Goal: Task Accomplishment & Management: Complete application form

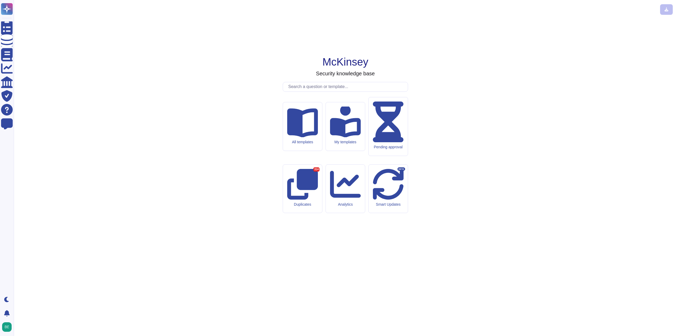
click at [301, 92] on input "text" at bounding box center [347, 86] width 122 height 9
click at [321, 92] on input "text" at bounding box center [347, 86] width 122 height 9
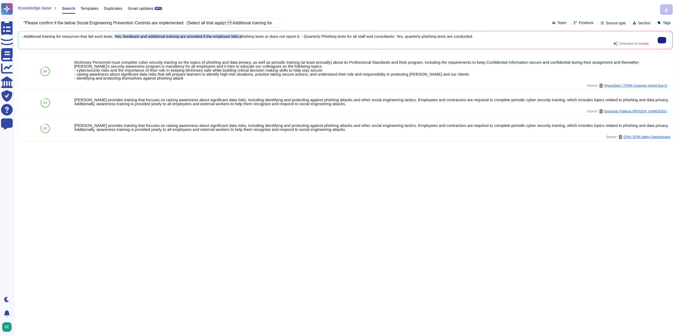
scroll to position [1, 0]
drag, startPoint x: 116, startPoint y: 36, endPoint x: 494, endPoint y: 43, distance: 378.3
click at [494, 43] on div "- Additional training for resources that fail such tests: Yes, feedback and add…" at bounding box center [335, 39] width 628 height 11
copy span "Yes, feedback and additional training are provided if the employee fails phishi…"
click at [132, 24] on input ""Please confirm if the below Social Engineering Prevention Controls are impleme…" at bounding box center [147, 22] width 253 height 9
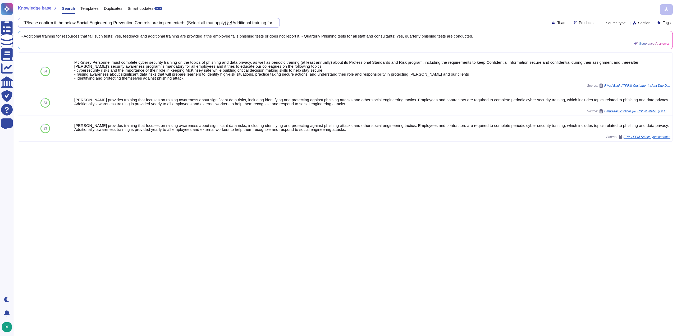
click at [132, 24] on input ""Please confirm if the below Social Engineering Prevention Controls are impleme…" at bounding box center [147, 22] width 253 height 9
paste input "following technical restrictions are placed on passwords: • A user may not reus…"
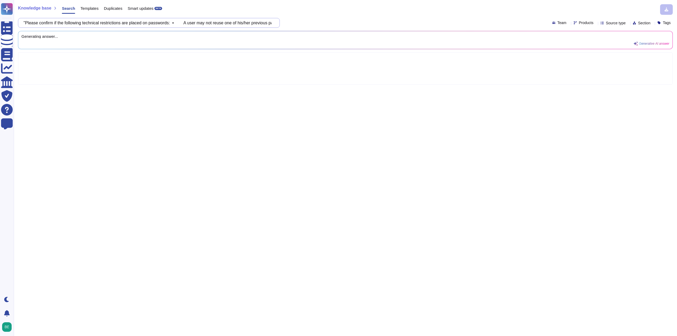
scroll to position [0, 171]
drag, startPoint x: 274, startPoint y: 23, endPoint x: 249, endPoint y: 18, distance: 24.8
click at [249, 18] on div ""Please confirm if the following technical restrictions are placed on passwords…" at bounding box center [149, 23] width 262 height 10
drag, startPoint x: 186, startPoint y: 23, endPoint x: 179, endPoint y: 22, distance: 7.2
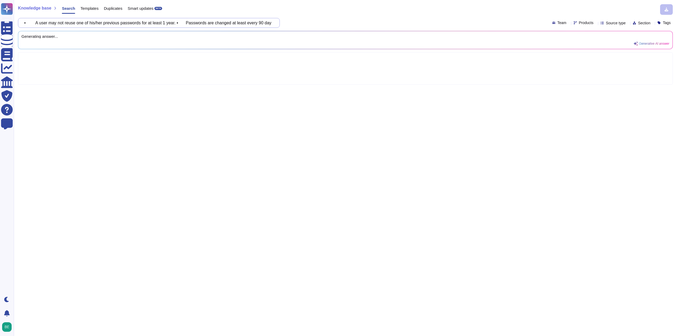
click at [179, 22] on input ""Please confirm if the following technical restrictions are placed on passwords…" at bounding box center [147, 22] width 253 height 9
click at [67, 24] on input ""Please confirm if the following technical restrictions are placed on passwords…" at bounding box center [147, 22] width 253 height 9
drag, startPoint x: 67, startPoint y: 24, endPoint x: 179, endPoint y: 26, distance: 112.2
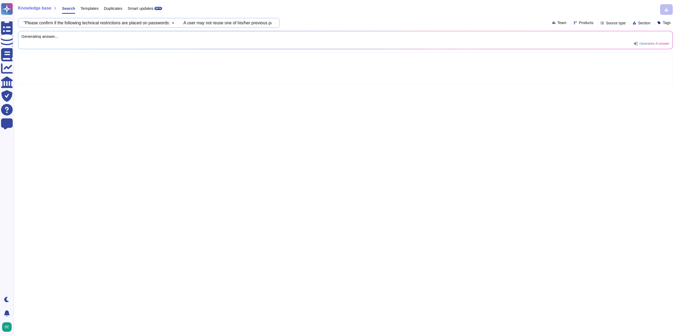
click at [177, 26] on input ""Please confirm if the following technical restrictions are placed on passwords…" at bounding box center [147, 22] width 253 height 9
click at [185, 25] on input ""Please confirm if the following technical restrictions are placed on passwords…" at bounding box center [147, 22] width 253 height 9
drag, startPoint x: 185, startPoint y: 23, endPoint x: 177, endPoint y: 23, distance: 8.0
click at [177, 23] on input ""Please confirm if the following technical restrictions are placed on passwords…" at bounding box center [147, 22] width 253 height 9
click at [339, 8] on div "Knowledge base Search Templates Duplicates Smart updates BETA" at bounding box center [343, 9] width 651 height 11
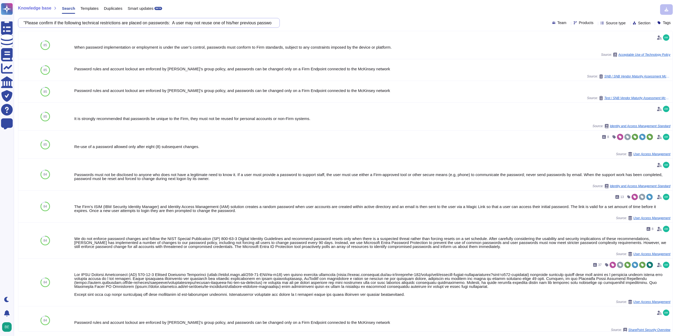
click at [111, 23] on input ""Please confirm if the following technical restrictions are placed on passwords…" at bounding box center [147, 22] width 253 height 9
paste input "A user may not reuse one of his/her previous passwords for at least 1 year. • P…"
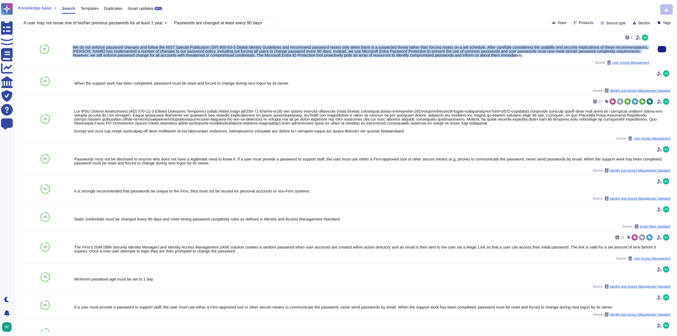
drag, startPoint x: 72, startPoint y: 47, endPoint x: 509, endPoint y: 55, distance: 437.0
click at [509, 55] on div "8 We do not enforce password changes and follow the NIST Special Publication (S…" at bounding box center [361, 49] width 581 height 36
copy div "We do not enforce password changes and follow the NIST Special Publication (SP)…"
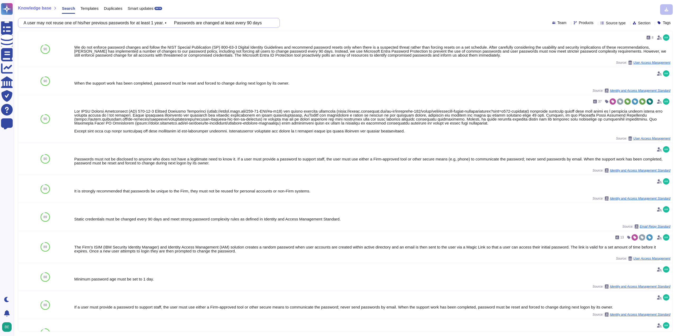
click at [117, 21] on input "A user may not reuse one of his/her previous passwords for at least 1 year. • P…" at bounding box center [147, 22] width 253 height 9
paste input " Passwords are stored in an information processing system and computer databas…"
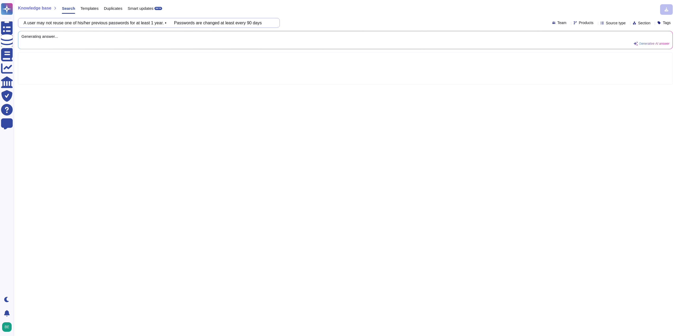
scroll to position [0, 30]
click at [201, 21] on input " Passwords are stored in an information processing system and computer databas…" at bounding box center [147, 22] width 253 height 9
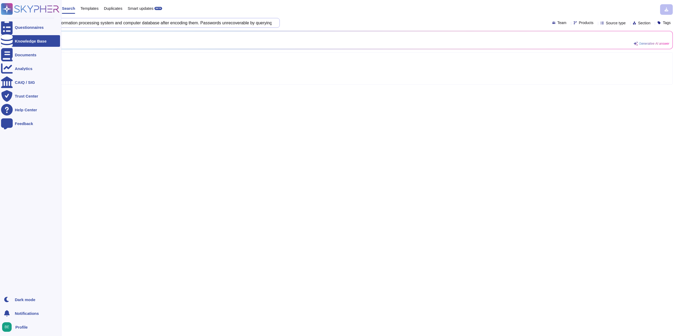
scroll to position [0, 0]
drag, startPoint x: 77, startPoint y: 22, endPoint x: 0, endPoint y: 22, distance: 76.7
click at [0, 22] on div "Questionnaires Knowledge Base Documents Analytics CAIQ / SIG Trust Center Help …" at bounding box center [338, 168] width 677 height 336
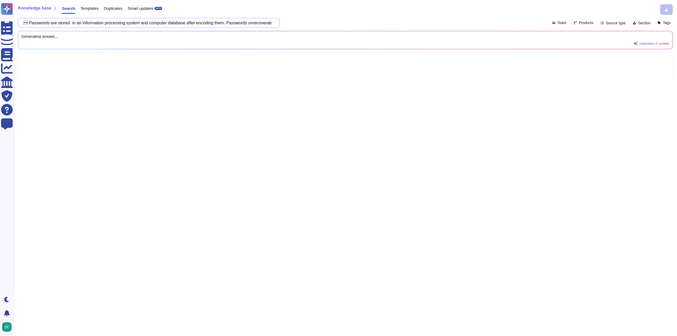
click at [33, 23] on input " Passwords are stored in an information processing system and computer databas…" at bounding box center [147, 22] width 253 height 9
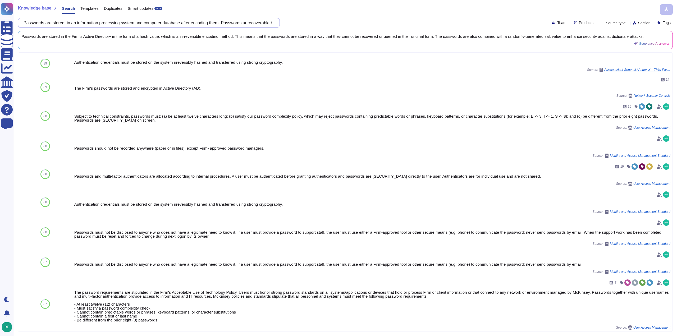
click at [123, 24] on input "Passwords are stored in an information processing system and computer database …" at bounding box center [147, 22] width 253 height 9
paste input " privileged ID usage requires authentication  a password manager is used for …"
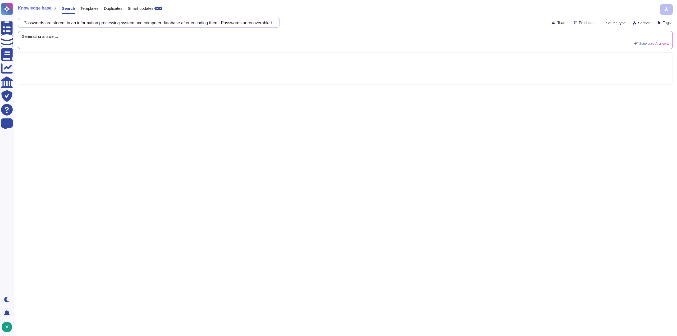
scroll to position [0, 37]
drag, startPoint x: 185, startPoint y: 24, endPoint x: 180, endPoint y: 23, distance: 4.5
click at [180, 23] on input " privileged ID usage requires authentication  a password manager is used for …" at bounding box center [147, 22] width 253 height 9
drag, startPoint x: 82, startPoint y: 24, endPoint x: 79, endPoint y: 24, distance: 3.2
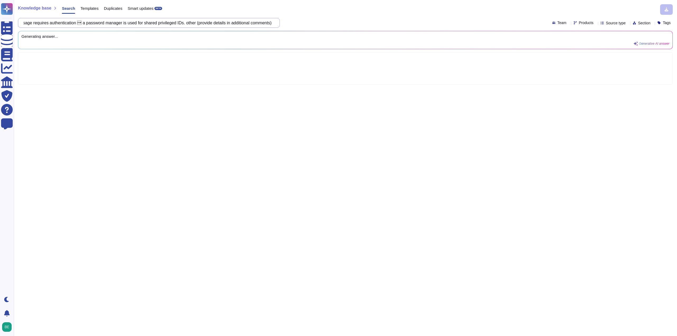
click at [79, 24] on input " privileged ID usage requires authentication  a password manager is used for …" at bounding box center [147, 22] width 253 height 9
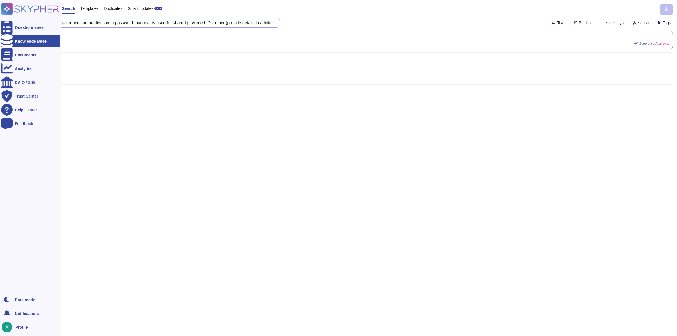
drag, startPoint x: 44, startPoint y: 23, endPoint x: 29, endPoint y: 20, distance: 15.3
click at [7, 20] on div "Questionnaires Knowledge Base Documents Analytics CAIQ / SIG Trust Center Help …" at bounding box center [338, 168] width 677 height 336
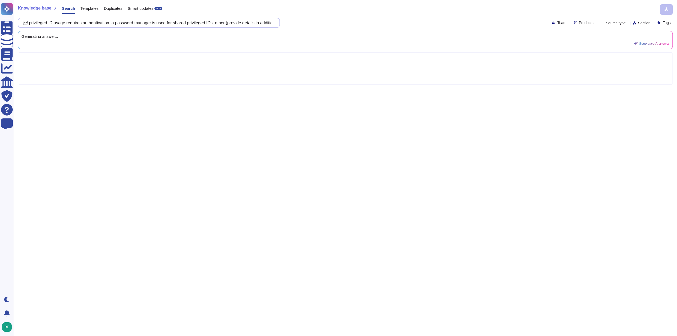
click at [32, 19] on input " privileged ID usage requires authentication. a password manager is used for s…" at bounding box center [147, 22] width 253 height 9
click at [33, 22] on input " privileged ID usage requires authentication. a password manager is used for s…" at bounding box center [147, 22] width 253 height 9
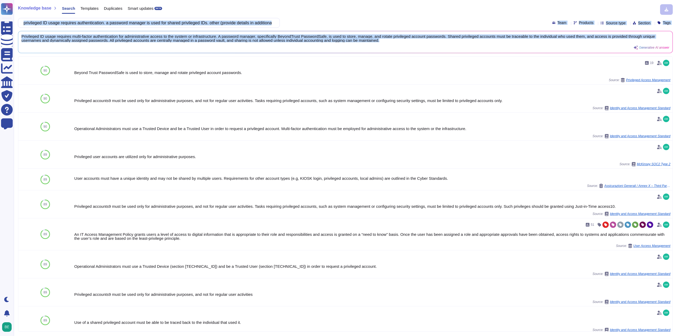
drag, startPoint x: 401, startPoint y: 40, endPoint x: 33, endPoint y: 26, distance: 368.7
click at [33, 26] on div "Knowledge base Search Templates Duplicates Smart updates BETA privileged ID usa…" at bounding box center [345, 168] width 663 height 336
copy div "Team Products Source type Section Tags Privileged ID usage requires multi-facto…"
click at [622, 42] on div "Privileged ID usage requires multi-factor authentication for administrative acc…" at bounding box center [335, 41] width 628 height 15
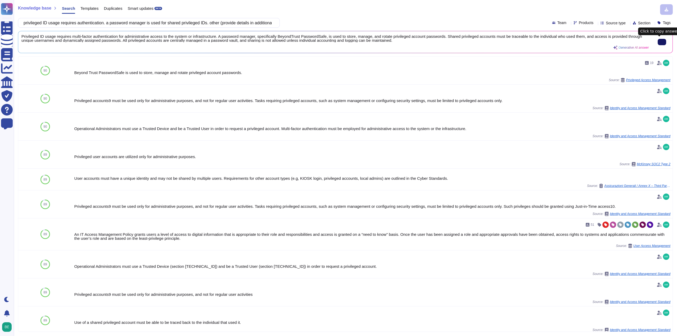
click at [105, 22] on input "privileged ID usage requires authentication. a password manager is used for sha…" at bounding box center [147, 22] width 253 height 9
paste input ""Please confirm if the wireless network access is restricted within data center…"
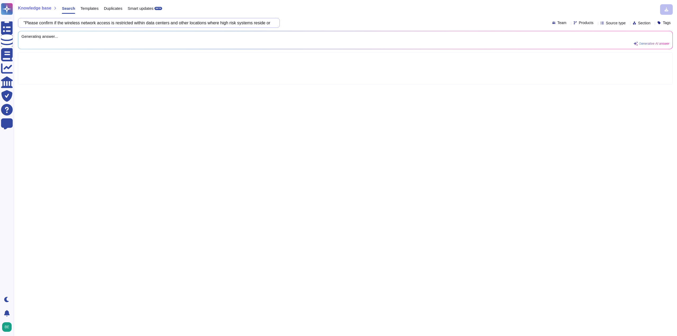
scroll to position [0, 191]
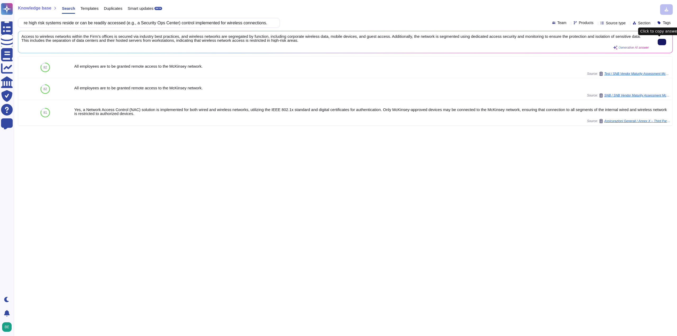
click at [176, 18] on input ""Please confirm if the wireless network access is restricted within data center…" at bounding box center [147, 22] width 253 height 9
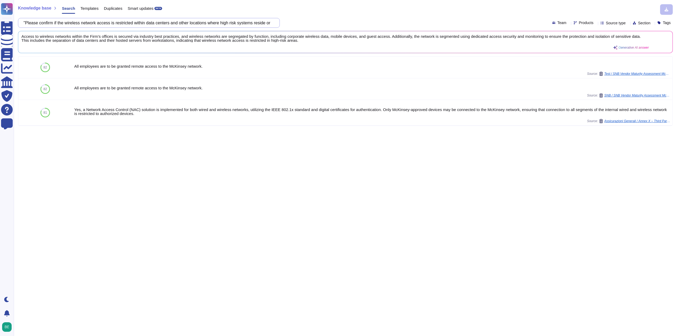
paste input "controls checked apply to virtual assets/resources control is implemented"
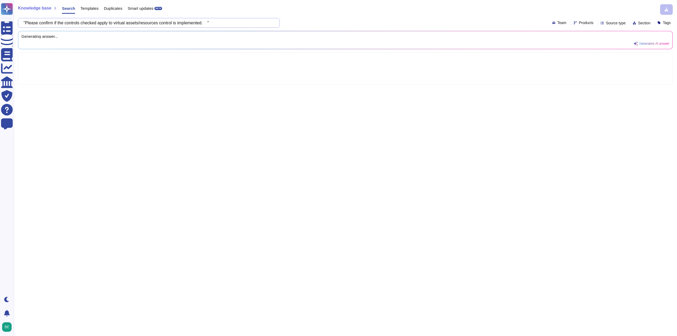
click at [69, 22] on input ""Please confirm if the controls checked apply to virtual assets/resources contr…" at bounding box center [147, 22] width 253 height 9
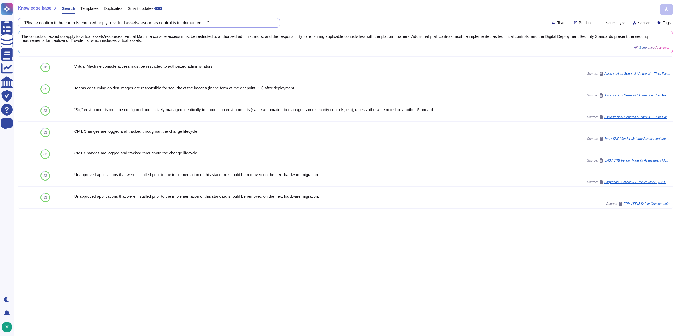
click at [70, 23] on input ""Please confirm if the controls checked apply to virtual assets/resources contr…" at bounding box center [147, 22] width 253 height 9
drag, startPoint x: 22, startPoint y: 35, endPoint x: 38, endPoint y: 35, distance: 15.9
click at [38, 35] on span "The controls checked do apply to virtual assets/resources. Virtual Machine cons…" at bounding box center [335, 38] width 628 height 8
click at [20, 35] on div "The controls checked do apply to virtual assets/resources. Virtual Machine cons…" at bounding box center [345, 42] width 654 height 22
drag, startPoint x: 22, startPoint y: 35, endPoint x: 122, endPoint y: 36, distance: 100.5
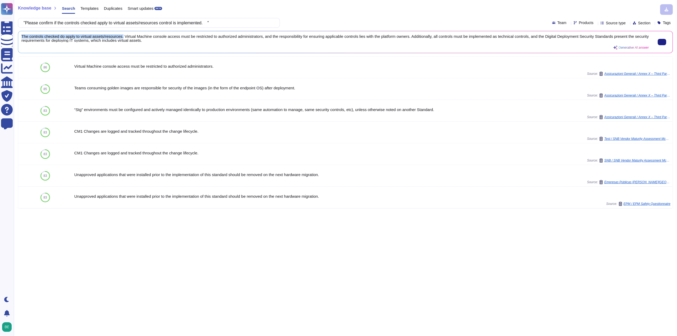
click at [122, 36] on span "The controls checked do apply to virtual assets/resources. Virtual Machine cons…" at bounding box center [335, 38] width 628 height 8
copy span "The controls checked do apply to virtual assets/resources."
click at [110, 20] on input ""Please confirm if the controls checked apply to virtual assets/resources contr…" at bounding box center [147, 22] width 253 height 9
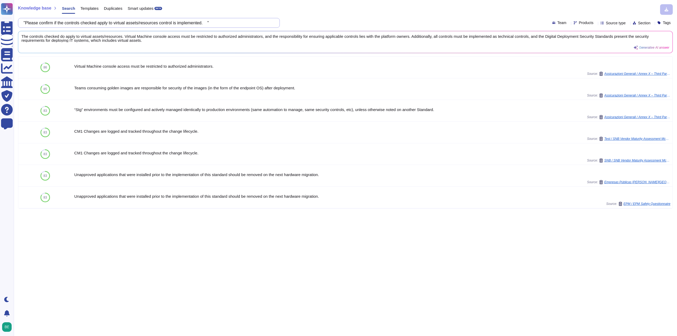
paste input "changes to production systems are tested and approved prior to implementation i…"
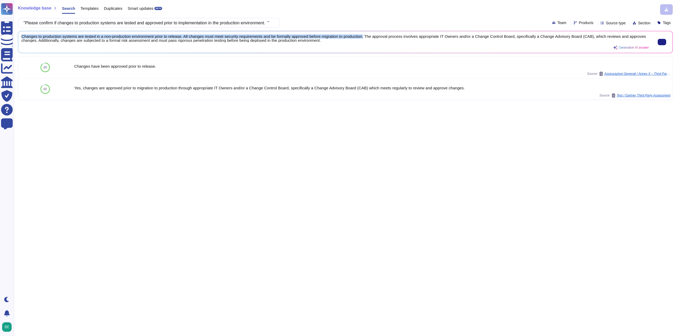
drag, startPoint x: 22, startPoint y: 36, endPoint x: 366, endPoint y: 34, distance: 343.6
click at [366, 34] on span "Changes to production systems are tested in a non-production environment prior …" at bounding box center [335, 38] width 628 height 8
copy span "Changes to production systems are tested in a non-production environment prior …"
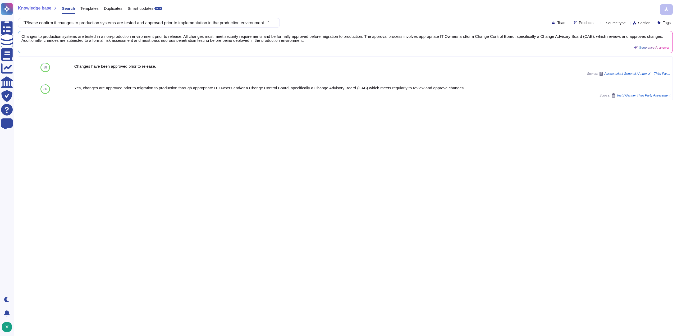
click at [163, 17] on div "Knowledge base Search Templates Duplicates Smart updates BETA "Please confirm i…" at bounding box center [345, 168] width 663 height 336
click at [163, 26] on input ""Please confirm if changes to production systems are tested and approved prior …" at bounding box center [147, 22] width 253 height 9
paste input "you have a process for the maintenance of segregation of duties between the dev…"
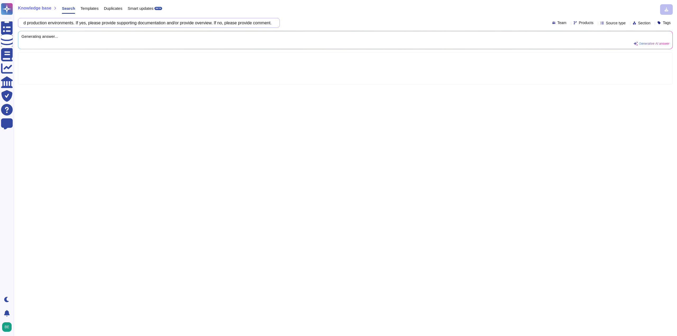
scroll to position [0, 232]
click at [302, 21] on div ""Please confirm if you have a process for the maintenance of segregation of dut…" at bounding box center [345, 23] width 655 height 10
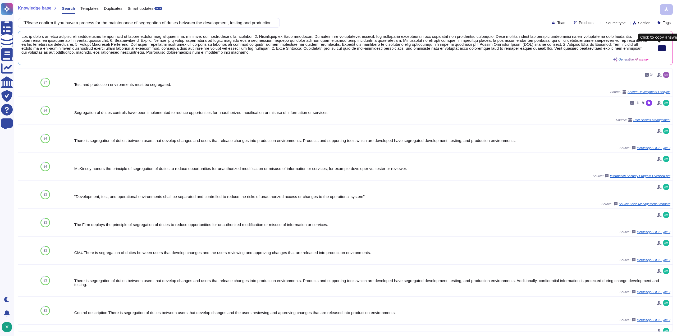
click at [658, 49] on button at bounding box center [662, 48] width 8 height 6
click at [119, 25] on input ""Please confirm if you have a process for the maintenance of segregation of dut…" at bounding box center [147, 22] width 253 height 9
paste input "the following controls/practices are in place relative to secure development: (…"
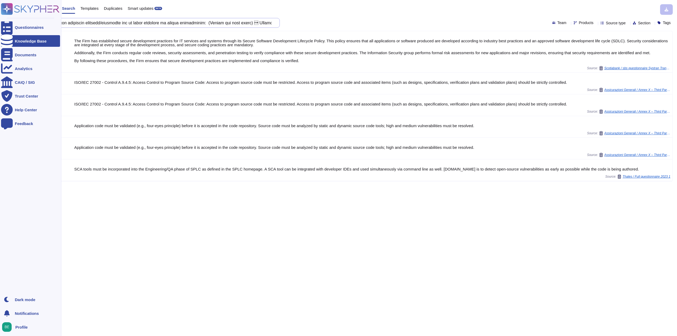
drag, startPoint x: 119, startPoint y: 24, endPoint x: 0, endPoint y: 29, distance: 119.4
click at [0, 29] on div "Questionnaires Knowledge Base Documents Analytics CAIQ / SIG Trust Center Help …" at bounding box center [338, 168] width 677 height 336
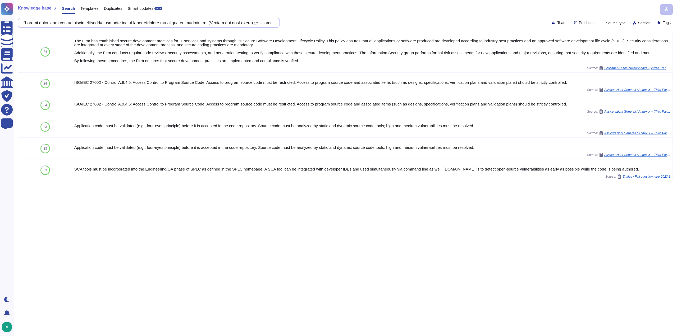
click at [28, 22] on input "text" at bounding box center [147, 22] width 253 height 9
click at [31, 22] on input "text" at bounding box center [147, 22] width 253 height 9
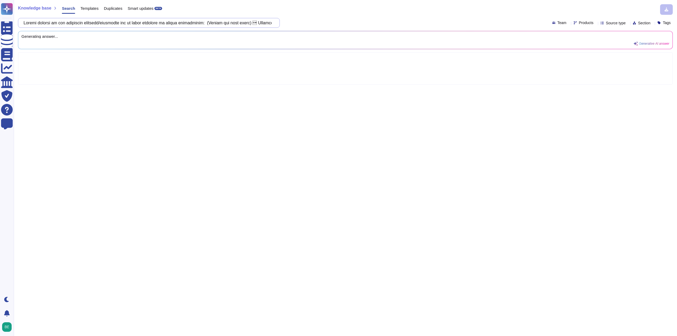
drag, startPoint x: 248, startPoint y: 22, endPoint x: 203, endPoint y: 23, distance: 44.7
click at [203, 23] on input "text" at bounding box center [147, 22] width 253 height 9
click at [259, 23] on input "Please confirm if the following controls/practices are in place relative to sec…" at bounding box center [147, 22] width 253 height 9
click at [179, 23] on input "Please confirm if the following controls/practices are in place relative to sec…" at bounding box center [147, 22] width 253 height 9
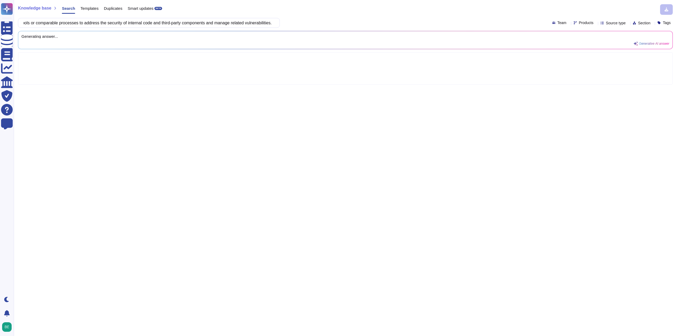
scroll to position [0, 0]
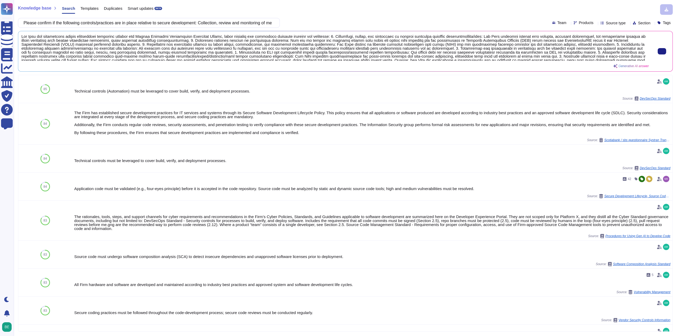
click at [221, 48] on span at bounding box center [335, 47] width 628 height 26
click at [142, 19] on input "Please confirm if the following controls/practices are in place relative to sec…" at bounding box center [147, 22] width 253 height 9
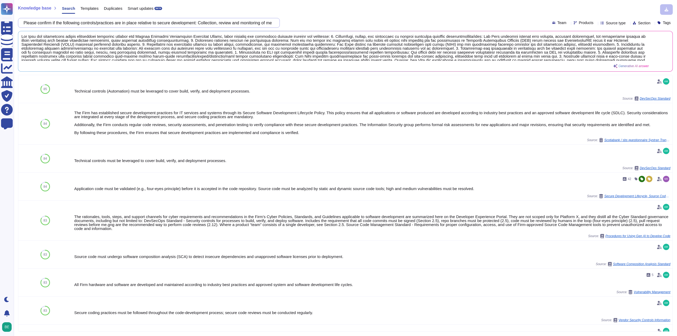
paste input ""Please confirm which of the below controls are implemented for disposal and/or…"
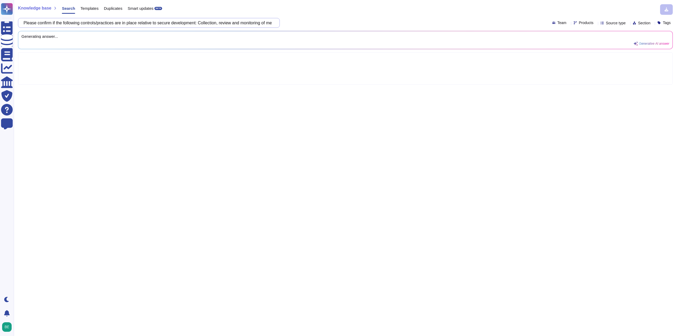
scroll to position [0, 491]
click at [272, 24] on input ""Please confirm which of the below controls are implemented for disposal and/or…" at bounding box center [147, 22] width 253 height 9
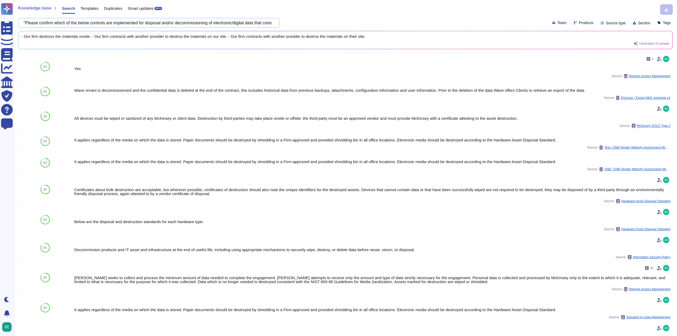
click at [30, 23] on input ""Please confirm which of the below controls are implemented for disposal and/or…" at bounding box center [147, 22] width 253 height 9
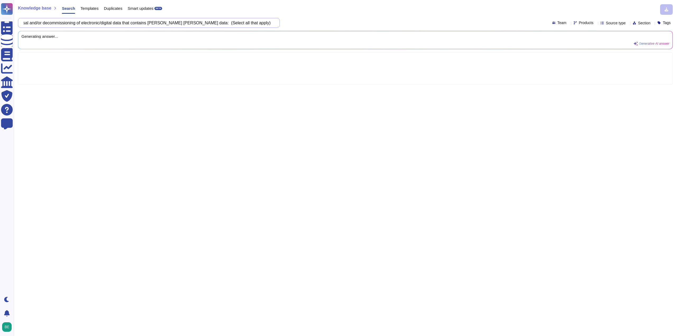
scroll to position [0, 137]
drag, startPoint x: 162, startPoint y: 24, endPoint x: 258, endPoint y: 22, distance: 95.8
click at [258, 22] on input "Please confirm which of the below controls are implemented for disposal and/or …" at bounding box center [147, 22] width 253 height 9
click at [233, 22] on input "Please confirm which of the below controls are implemented for disposal and/or …" at bounding box center [147, 22] width 253 height 9
click at [235, 22] on input "Please confirm which of the below controls are implemented for disposal and/or …" at bounding box center [147, 22] width 253 height 9
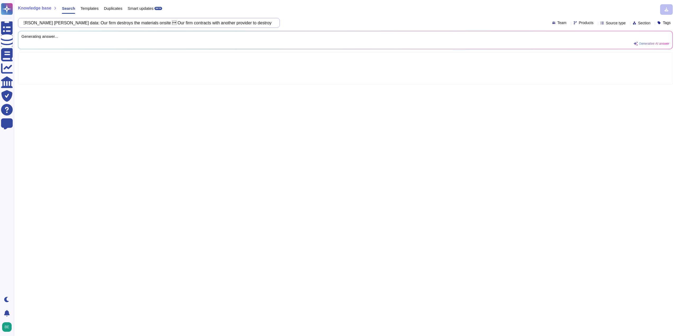
drag, startPoint x: 265, startPoint y: 22, endPoint x: 255, endPoint y: 20, distance: 9.9
click at [262, 21] on input "Please confirm which of the below controls are implemented for disposal and/or …" at bounding box center [147, 22] width 253 height 9
click at [118, 24] on input "Please confirm which of the below controls are implemented for disposal and/or …" at bounding box center [147, 22] width 253 height 9
drag, startPoint x: 261, startPoint y: 23, endPoint x: 262, endPoint y: 26, distance: 3.7
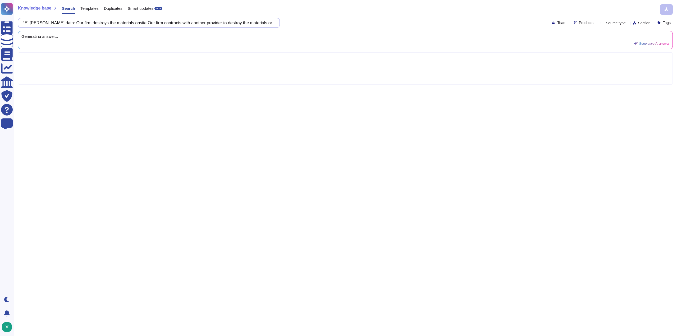
click at [260, 24] on input "Please confirm which of the below controls are implemented for disposal and/or …" at bounding box center [147, 22] width 253 height 9
click at [112, 21] on input "Please confirm which of the below controls are implemented for disposal and/or …" at bounding box center [147, 22] width 253 height 9
type input "Please confirm which of the below controls are implemented for disposal and/or …"
click at [365, 15] on div "Knowledge base Search Templates Duplicates Smart updates BETA Please confirm wh…" at bounding box center [345, 168] width 663 height 336
